Goal: Find specific page/section: Find specific page/section

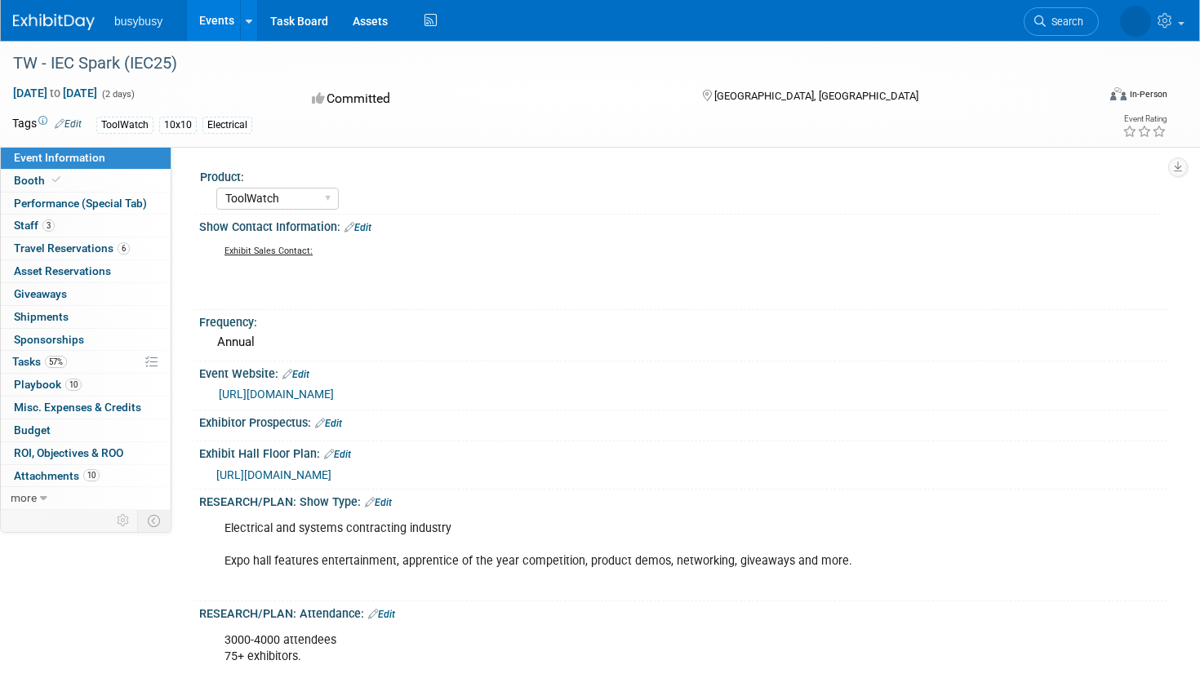
select select "ToolWatch"
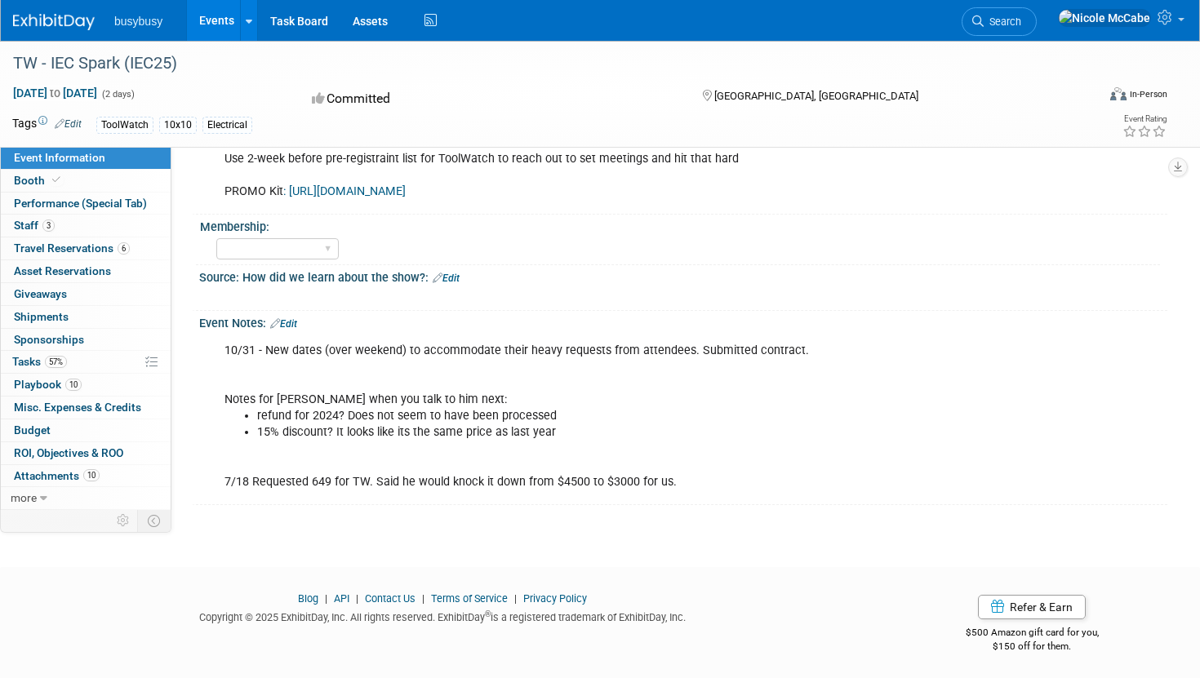
click at [145, 13] on li "busybusy" at bounding box center [150, 15] width 72 height 24
click at [146, 28] on ul "busybusy Events Add Event Bulk Upload Events Shareable Event Boards Recently Vi…" at bounding box center [277, 20] width 327 height 41
click at [146, 23] on span "busybusy" at bounding box center [138, 21] width 48 height 13
click at [146, 20] on span "busybusy" at bounding box center [138, 21] width 48 height 13
click at [68, 23] on img at bounding box center [54, 22] width 82 height 16
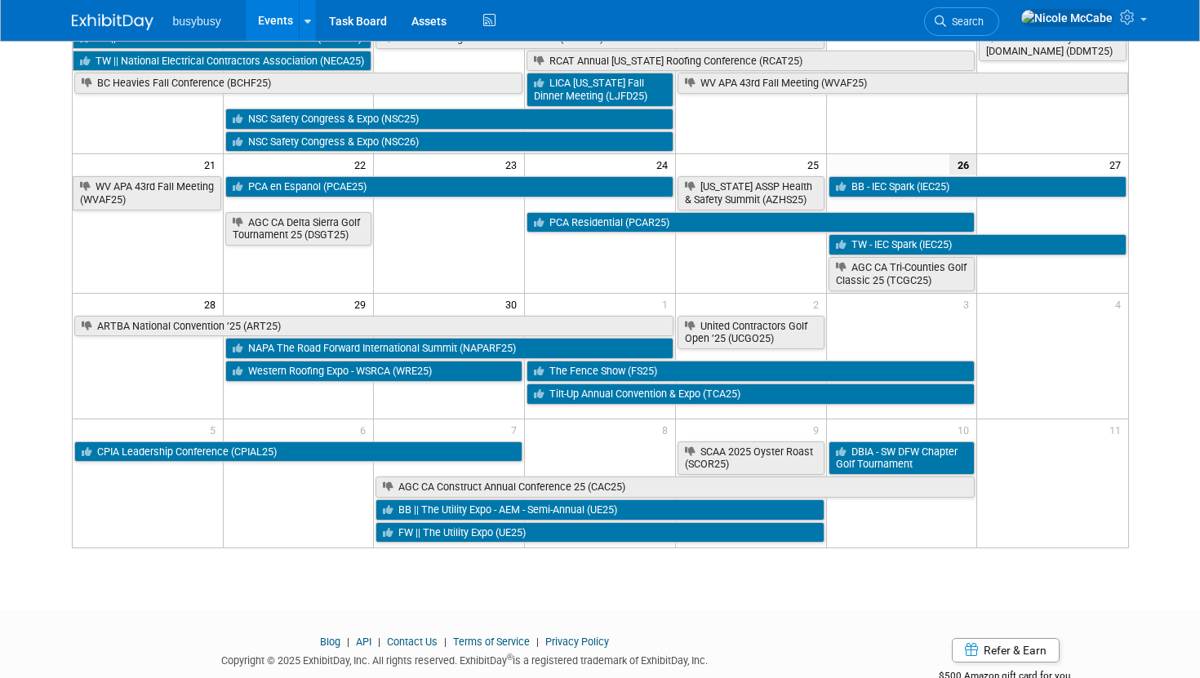
scroll to position [478, 0]
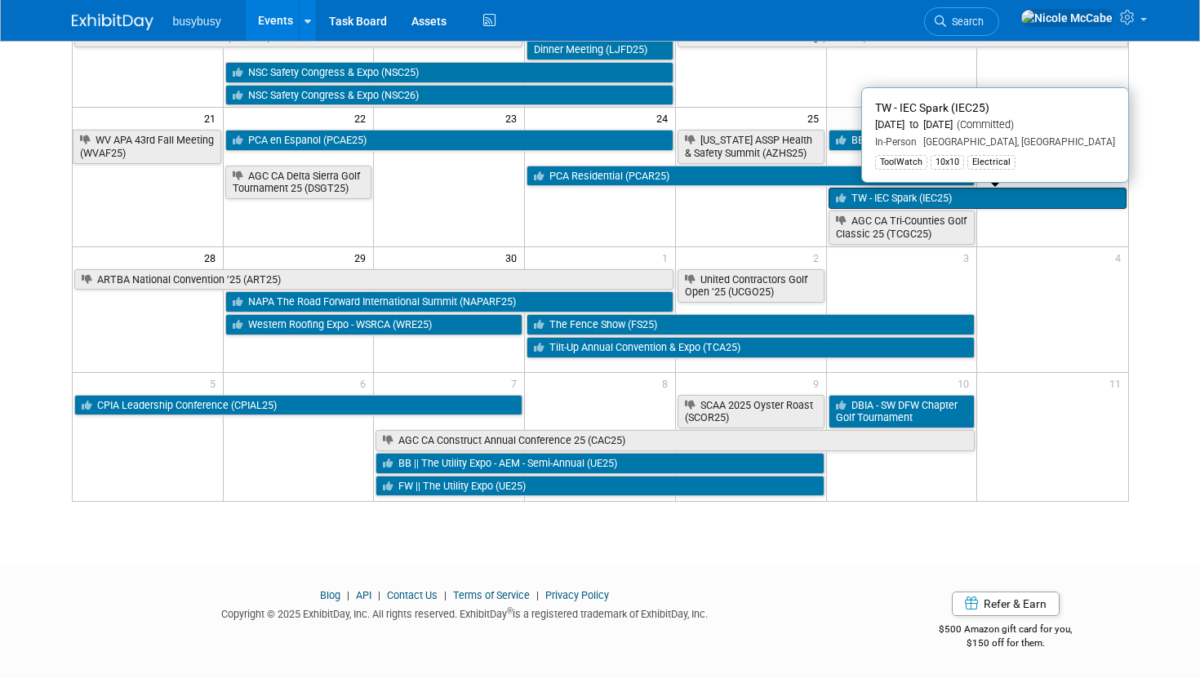
click at [874, 193] on link "TW - IEC Spark (IEC25)" at bounding box center [978, 198] width 298 height 21
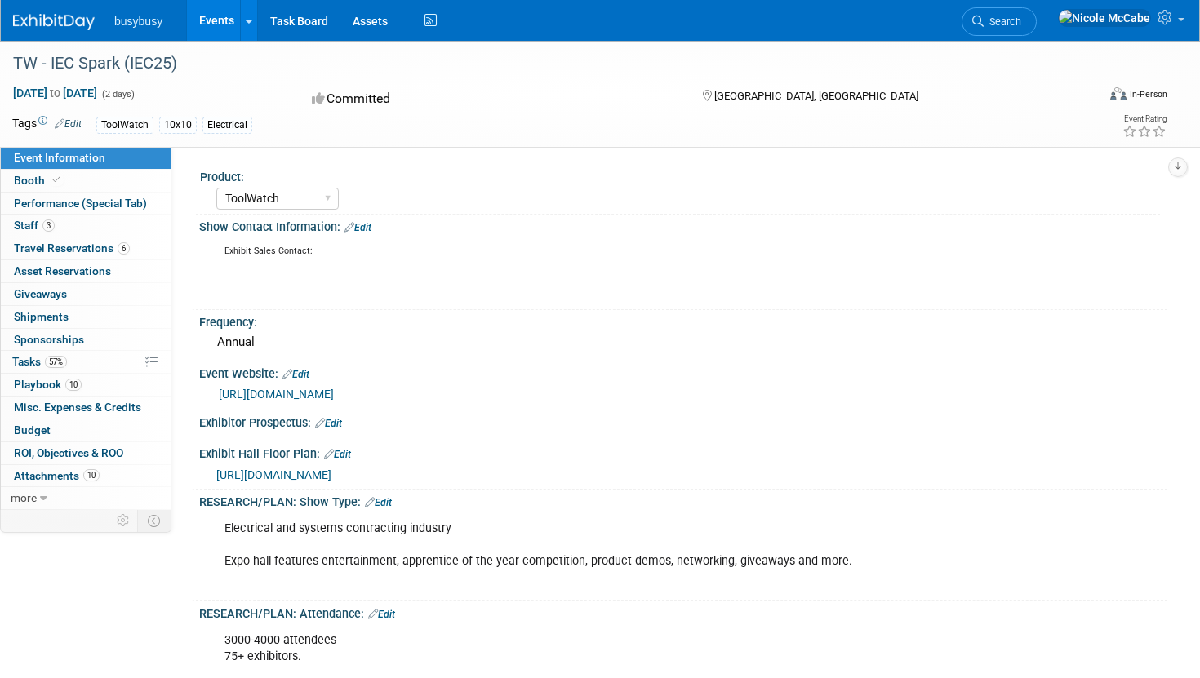
select select "ToolWatch"
click at [43, 184] on span "Booth" at bounding box center [39, 180] width 50 height 13
select select "ToolWatch"
click at [64, 185] on link "Booth" at bounding box center [86, 181] width 170 height 22
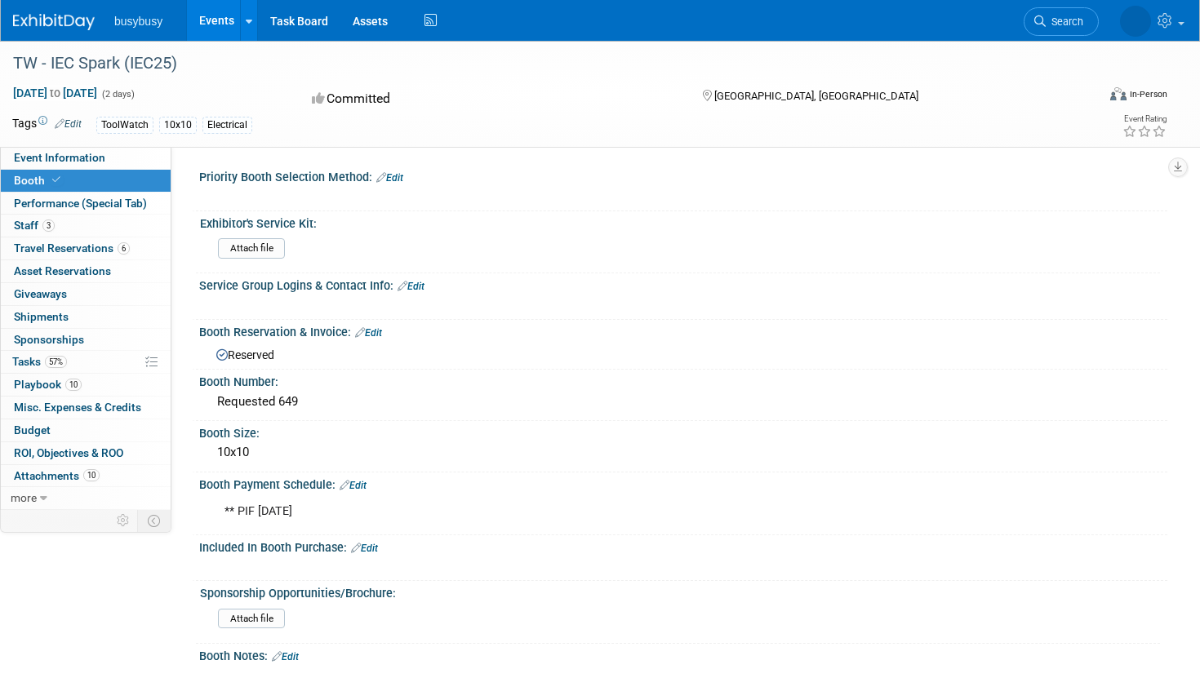
click at [33, 27] on img at bounding box center [54, 22] width 82 height 16
